Goal: Transaction & Acquisition: Purchase product/service

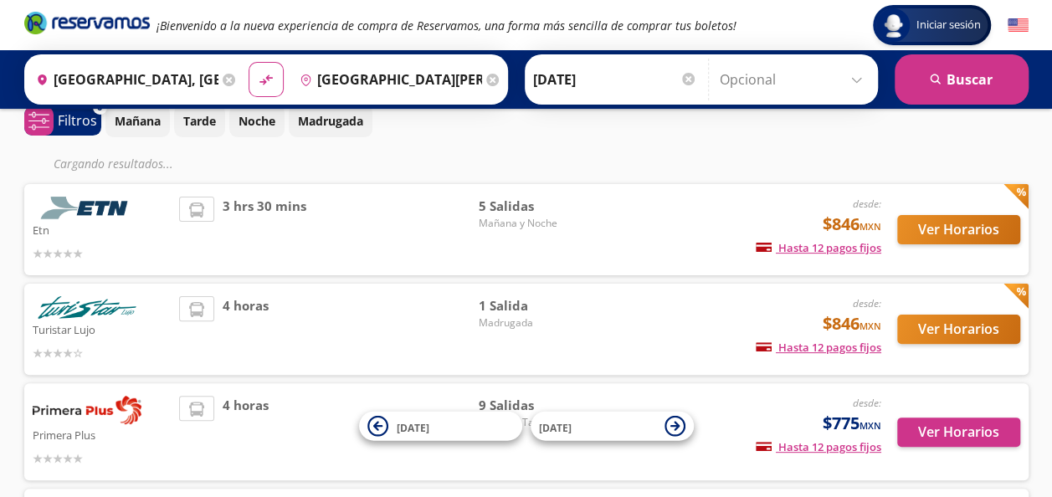
scroll to position [90, 0]
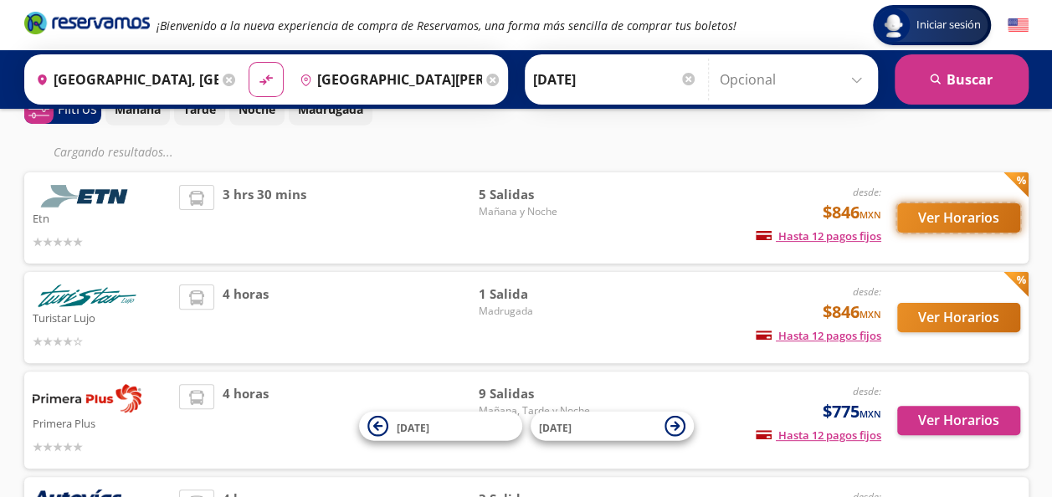
click at [957, 220] on button "Ver Horarios" at bounding box center [958, 217] width 123 height 29
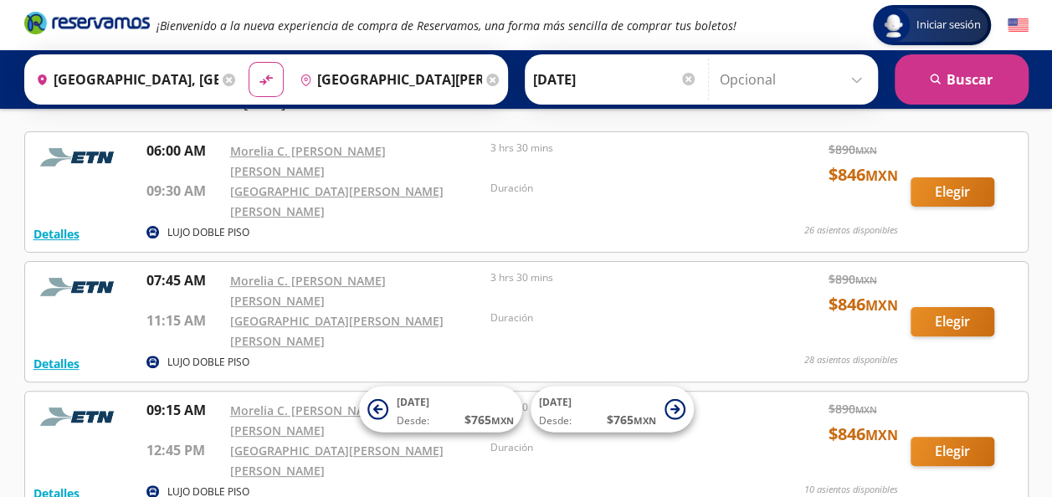
scroll to position [74, 0]
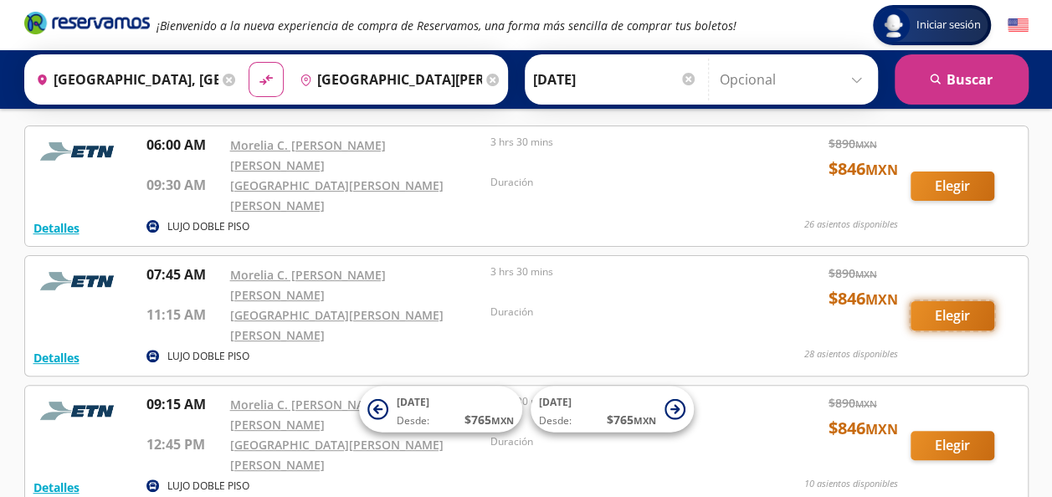
click at [945, 301] on button "Elegir" at bounding box center [953, 315] width 84 height 29
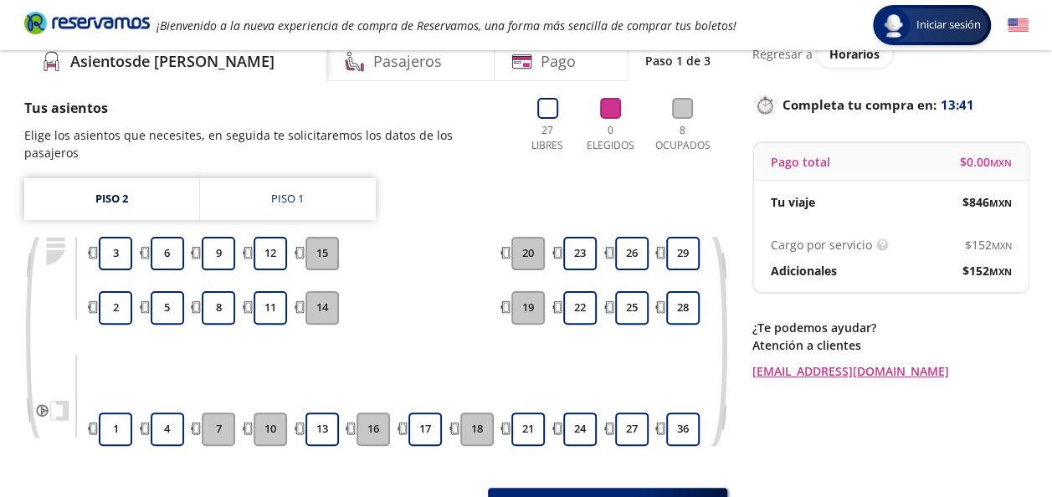
scroll to position [73, 0]
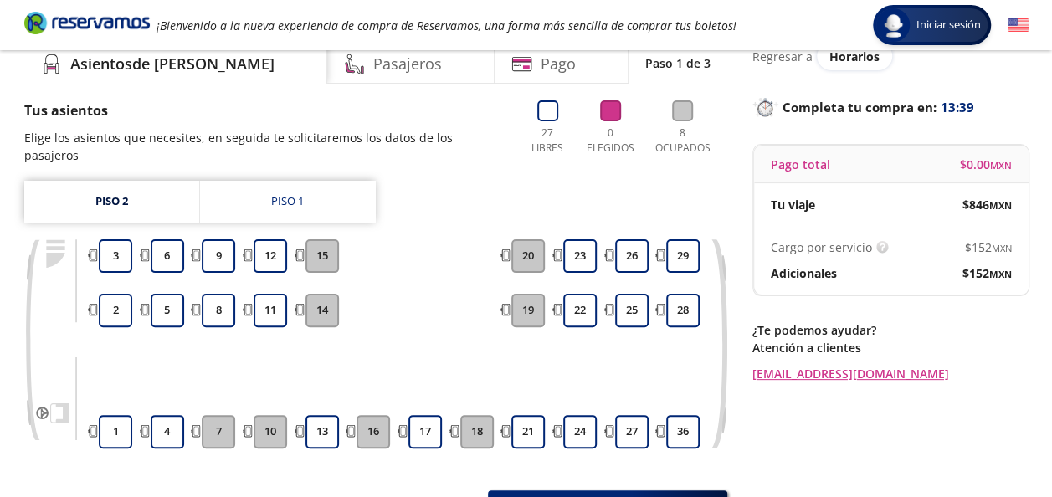
click at [275, 193] on div "Piso 1" at bounding box center [287, 201] width 33 height 17
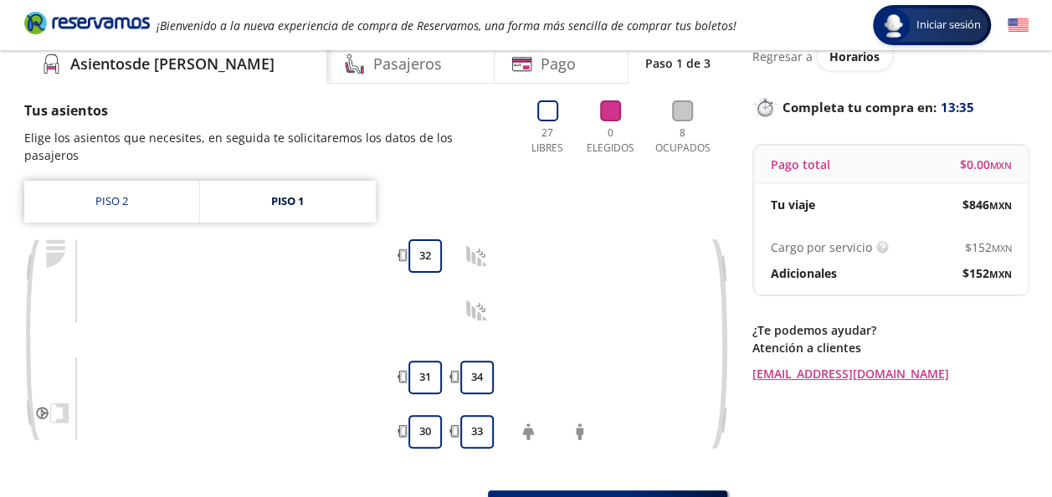
click at [111, 181] on link "Piso 2" at bounding box center [111, 202] width 175 height 42
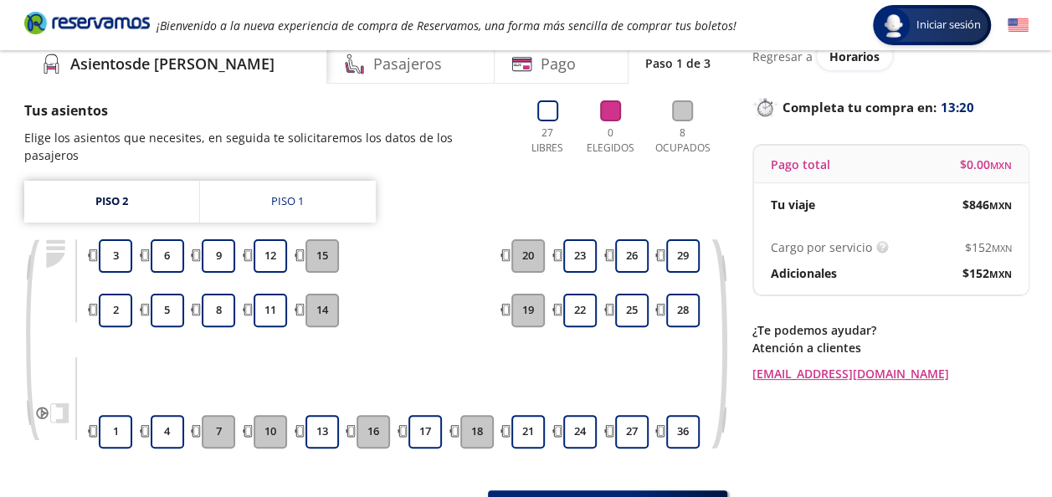
click at [219, 246] on button "9" at bounding box center [218, 255] width 33 height 33
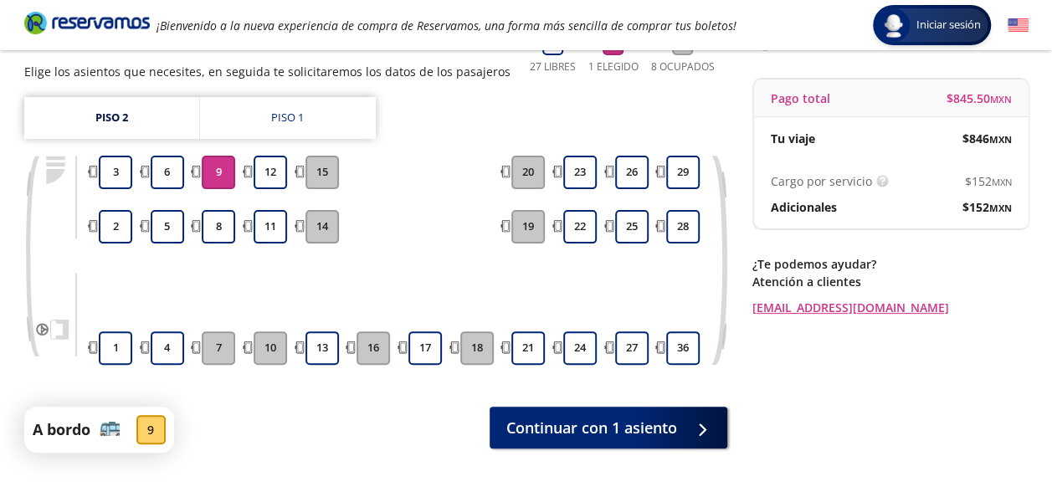
scroll to position [157, 0]
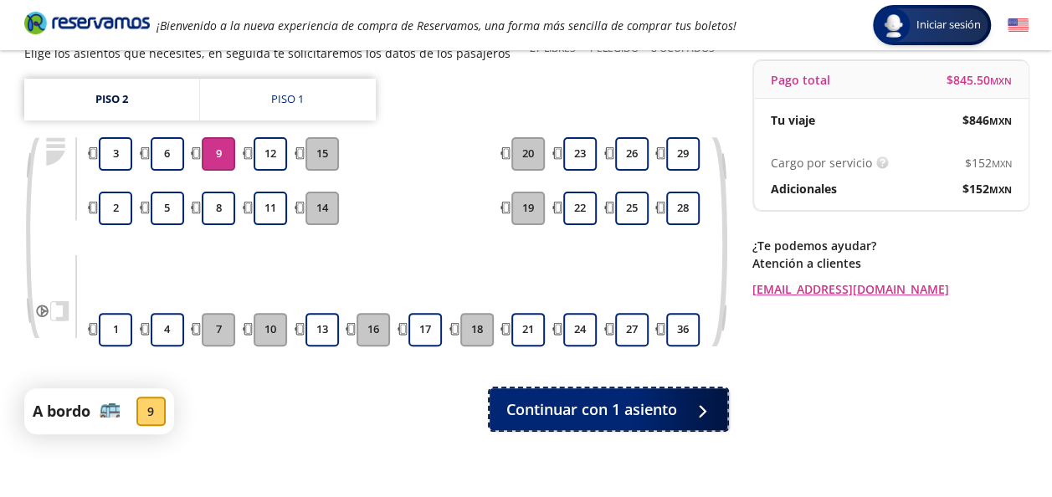
click at [584, 414] on span "Continuar con 1 asiento" at bounding box center [591, 409] width 171 height 23
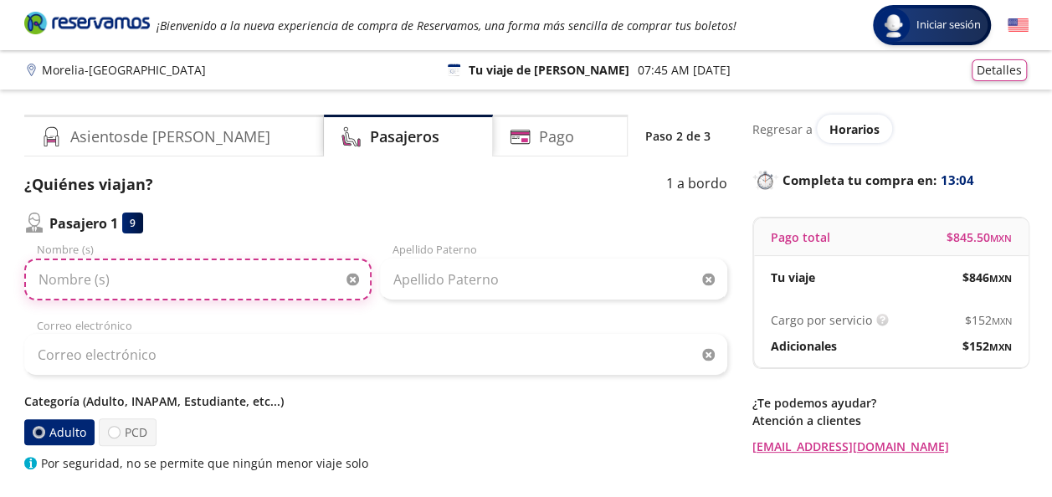
click at [278, 270] on input "Nombre (s)" at bounding box center [197, 280] width 347 height 42
type input "[PERSON_NAME]"
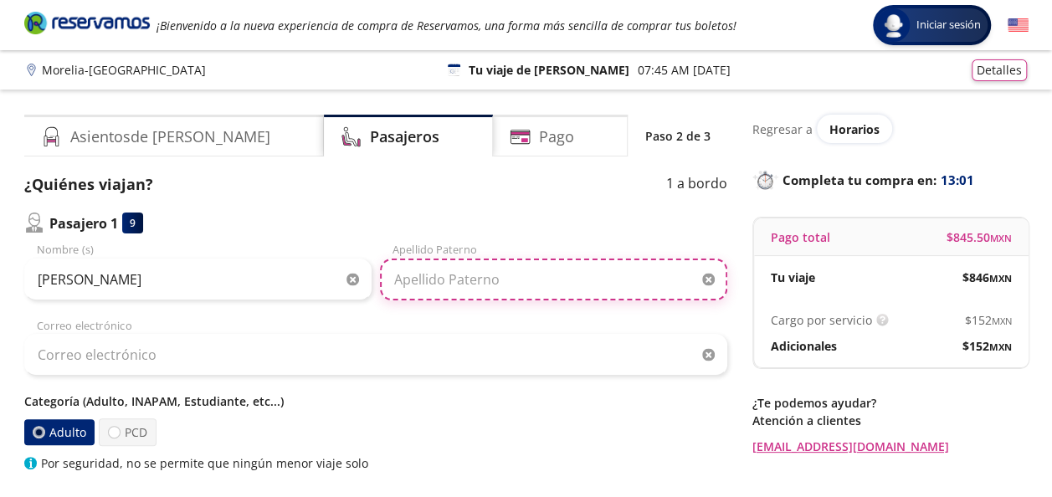
type input "[PERSON_NAME]"
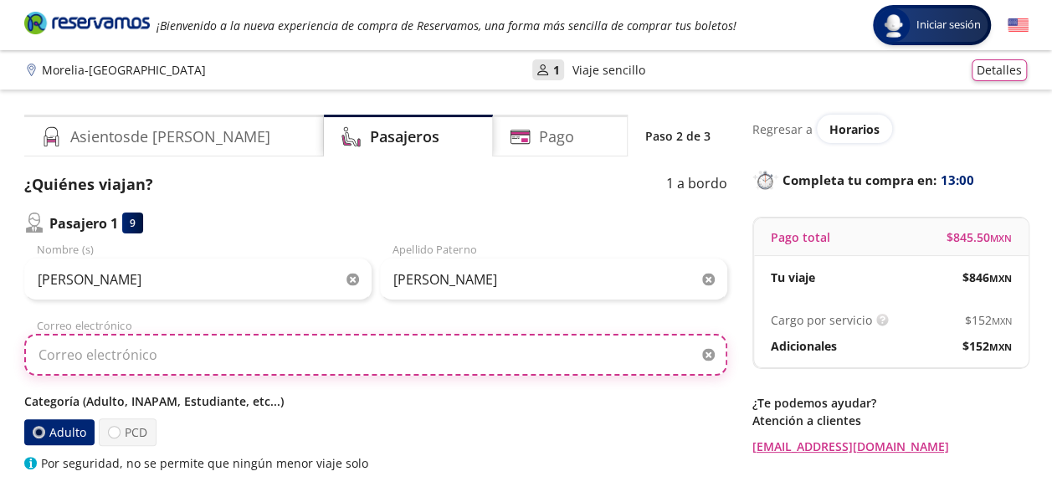
click at [264, 355] on input "Correo electrónico" at bounding box center [375, 355] width 703 height 42
type input "[EMAIL_ADDRESS][DOMAIN_NAME]"
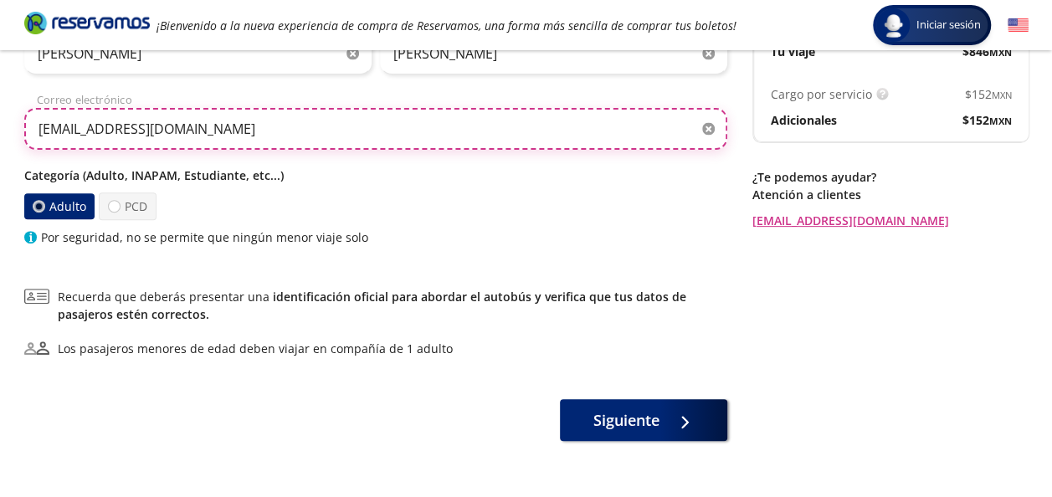
scroll to position [230, 0]
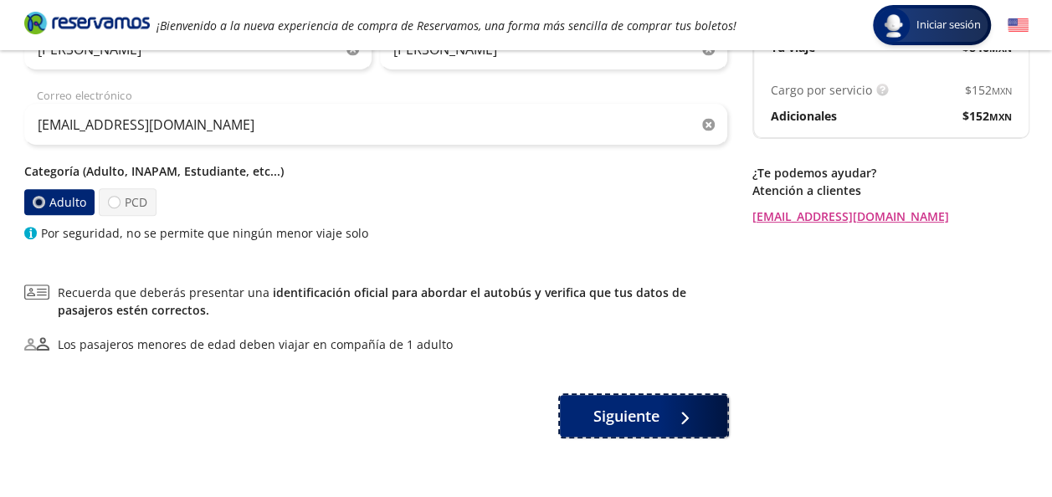
click at [648, 405] on span "Siguiente" at bounding box center [626, 416] width 66 height 23
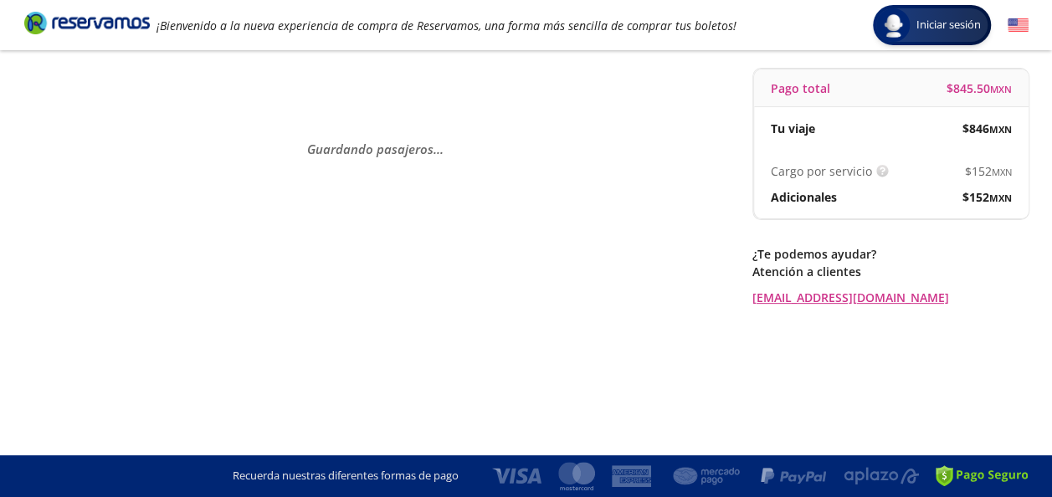
scroll to position [0, 0]
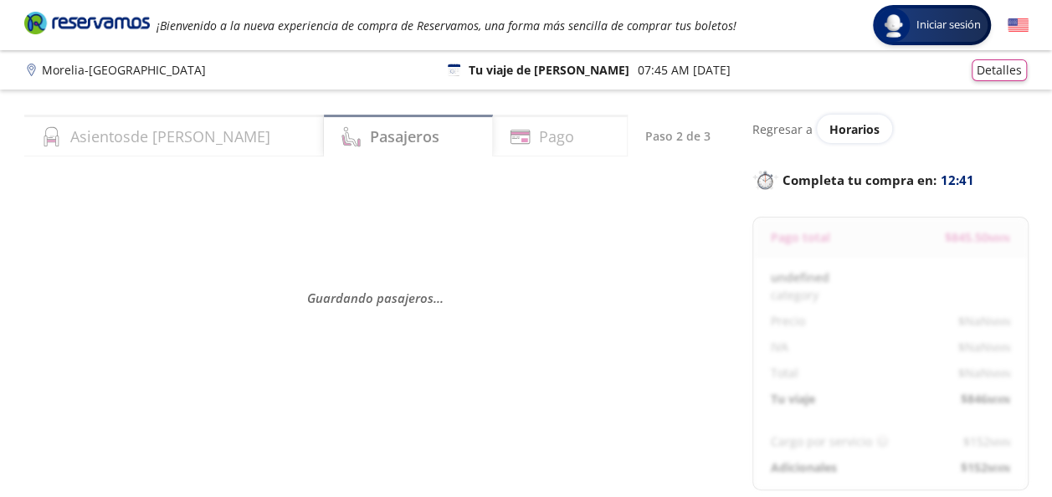
select select "MX"
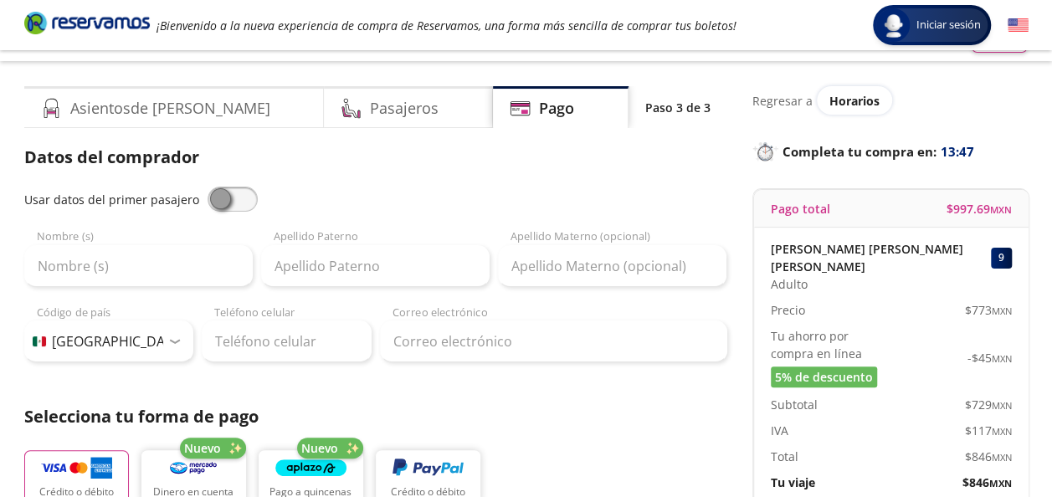
scroll to position [13, 0]
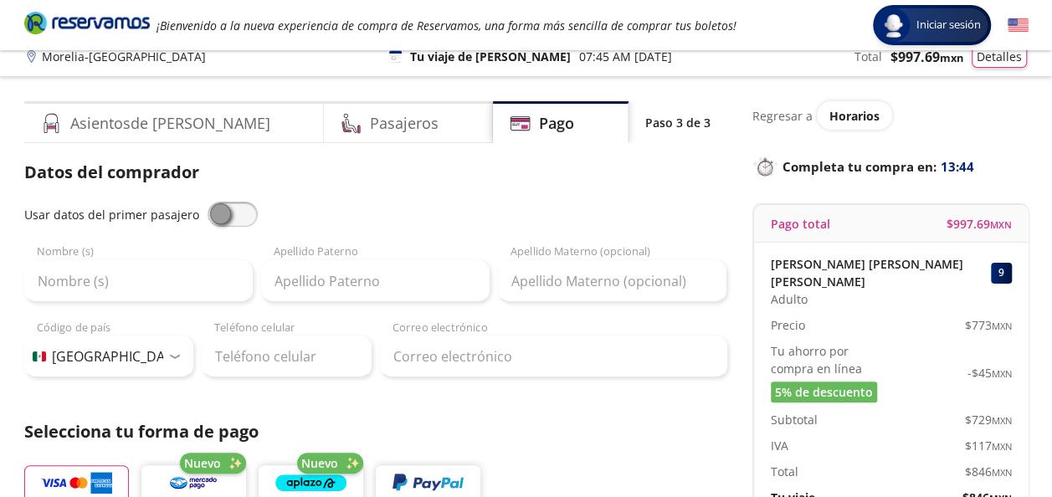
click at [228, 220] on span at bounding box center [233, 214] width 50 height 25
click at [208, 202] on input "checkbox" at bounding box center [208, 202] width 0 height 0
type input "[PERSON_NAME]"
type input "[EMAIL_ADDRESS][DOMAIN_NAME]"
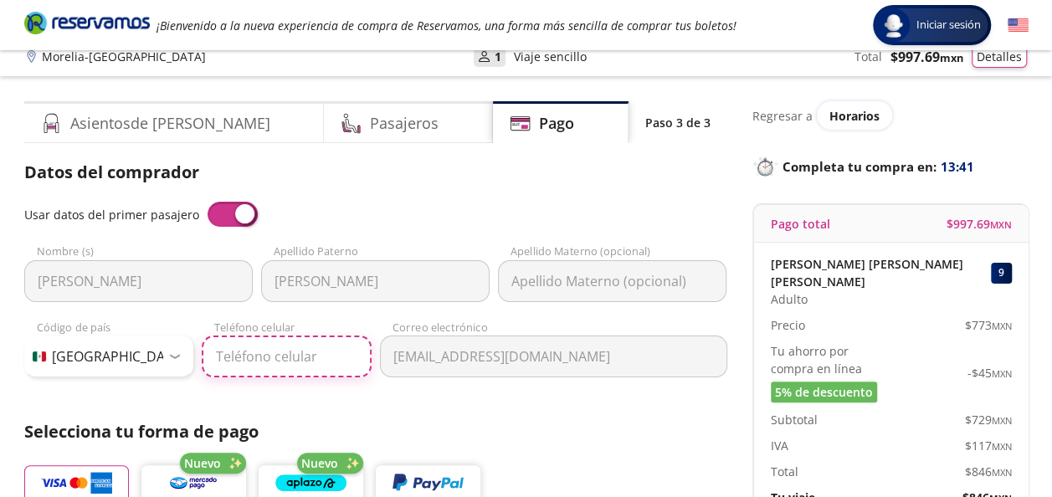
click at [319, 361] on input "Teléfono celular" at bounding box center [287, 357] width 170 height 42
type input "81 1588 6824"
click at [440, 205] on div "Usar datos del primer pasajero" at bounding box center [375, 214] width 703 height 25
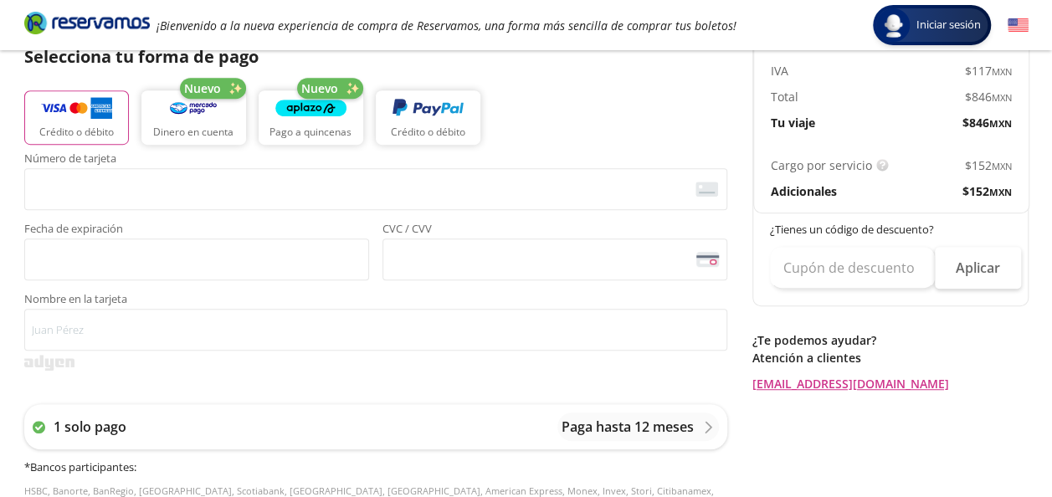
scroll to position [393, 0]
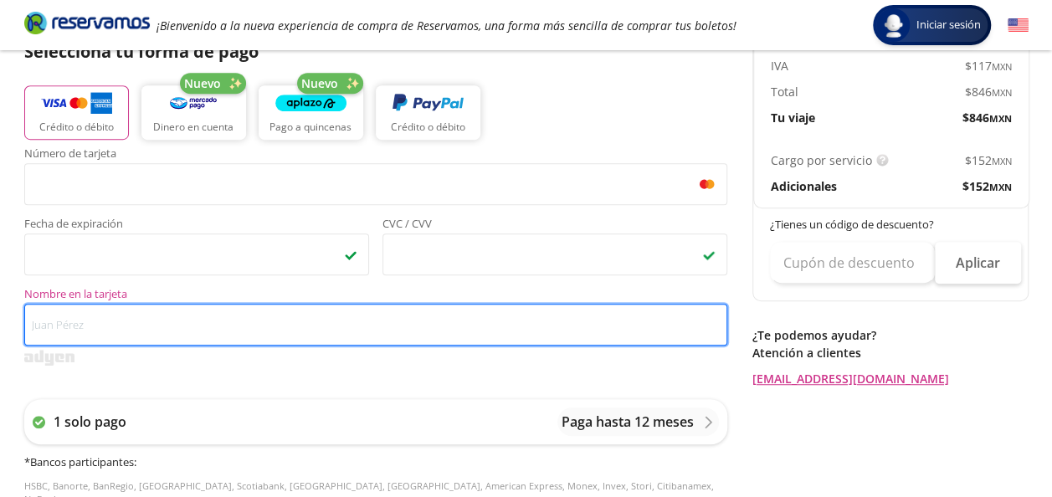
click at [269, 338] on input "Nombre en la tarjeta" at bounding box center [375, 325] width 703 height 42
type input "j"
click at [289, 325] on input "[PERSON_NAME]" at bounding box center [375, 325] width 703 height 42
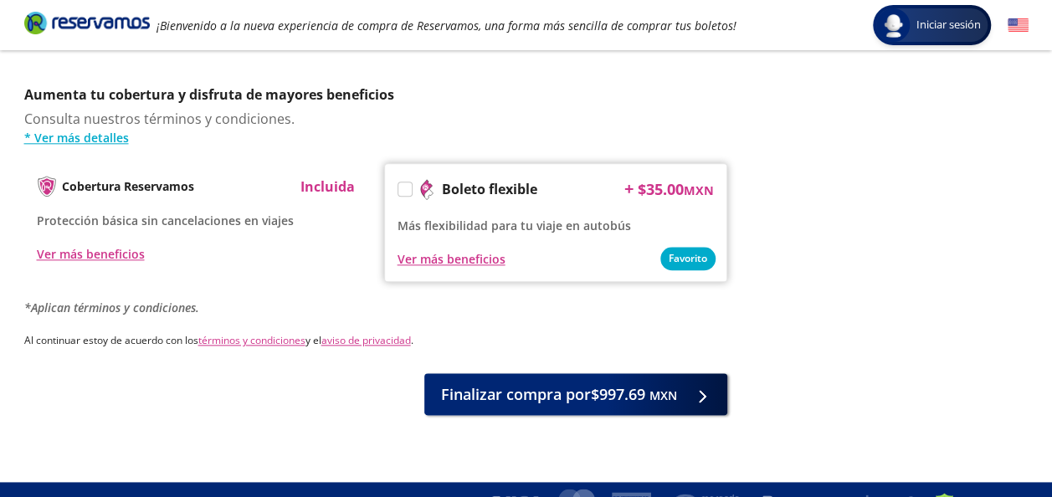
scroll to position [870, 0]
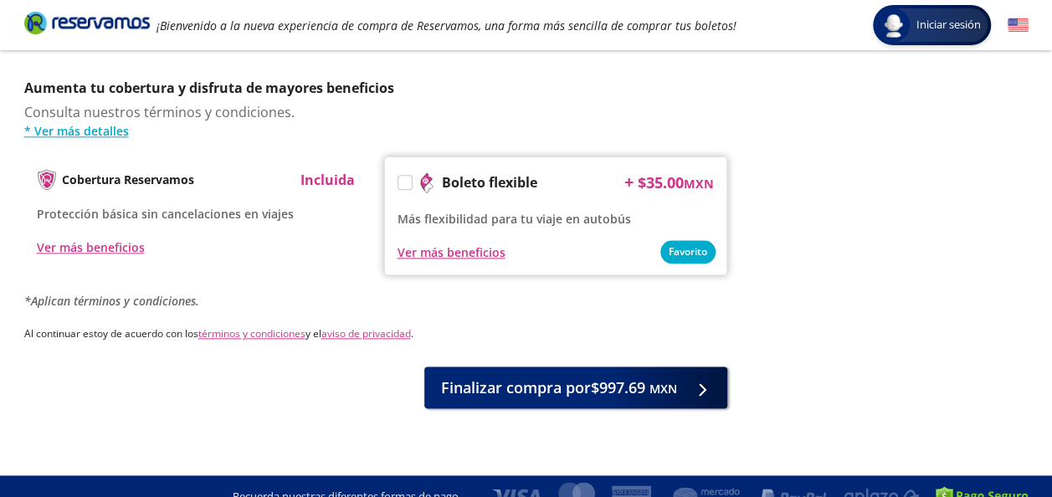
type input "[PERSON_NAME] [PERSON_NAME] [PERSON_NAME]"
click at [690, 377] on div at bounding box center [697, 387] width 25 height 21
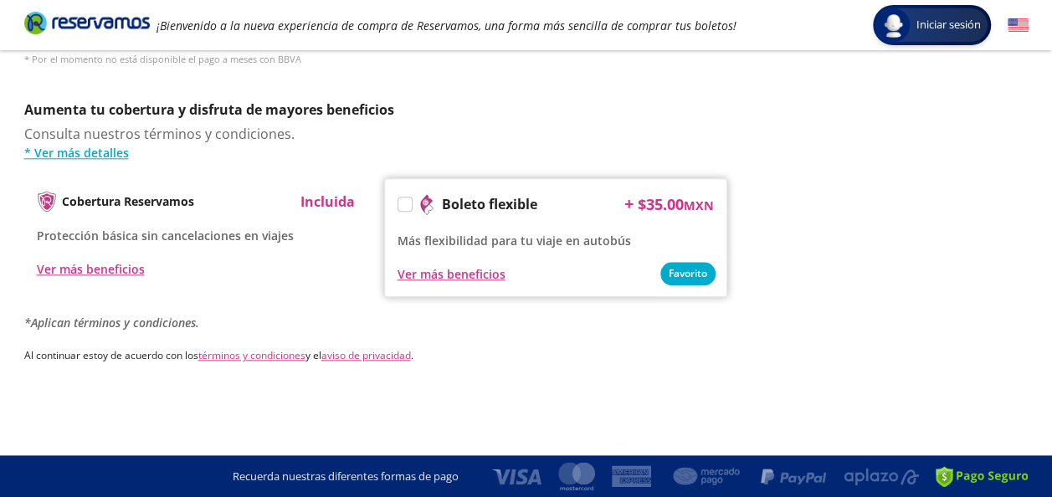
scroll to position [0, 0]
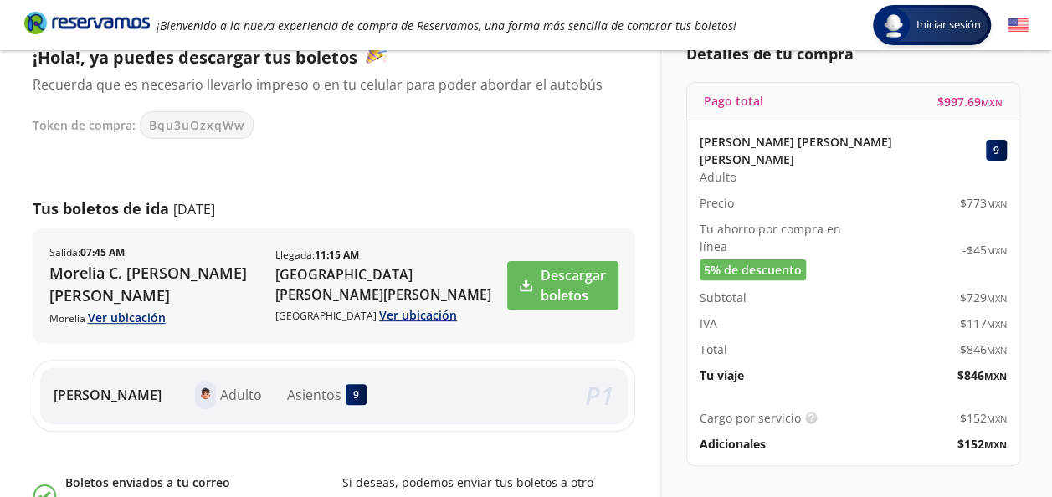
scroll to position [126, 0]
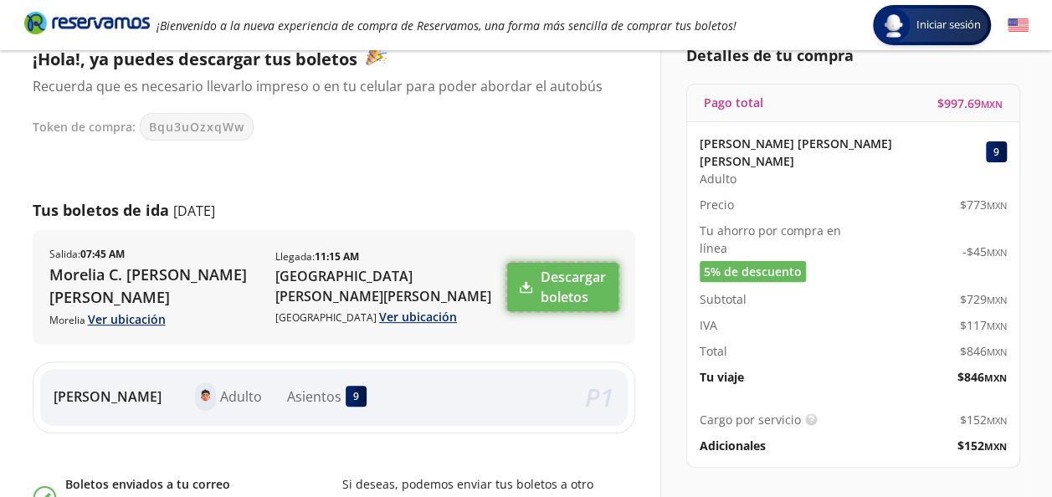
click at [585, 277] on link "Descargar boletos" at bounding box center [562, 287] width 111 height 49
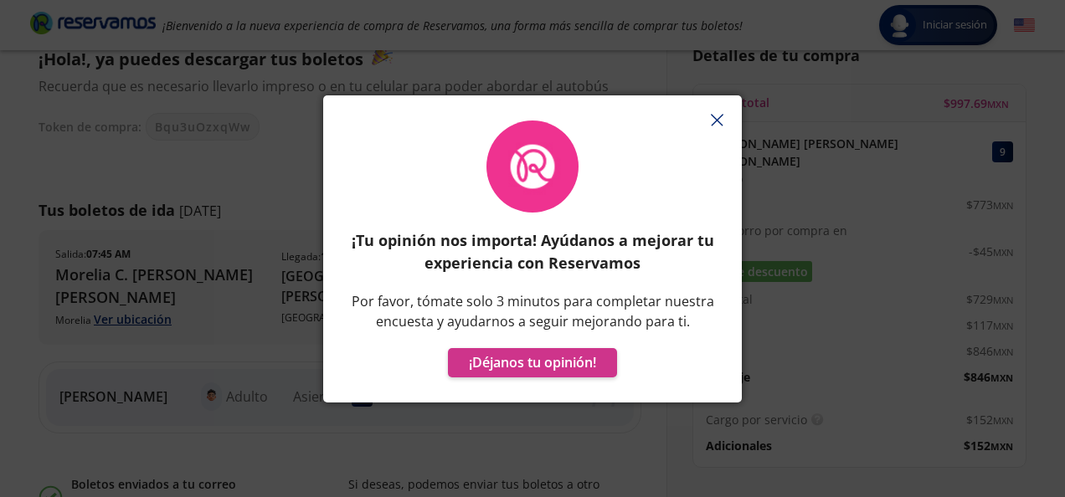
click at [716, 121] on line "button" at bounding box center [716, 120] width 11 height 11
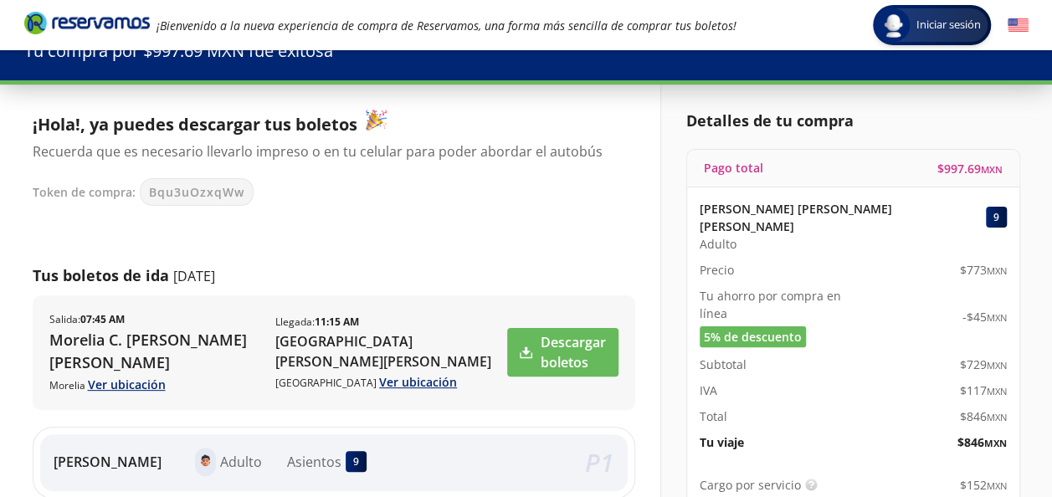
scroll to position [0, 0]
